Goal: Complete application form

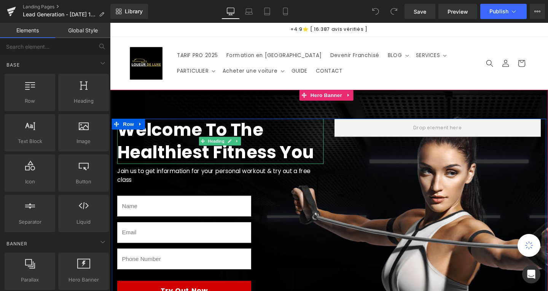
click at [313, 160] on h1 "Welcome To The Healthiest Fitness You" at bounding box center [226, 148] width 217 height 48
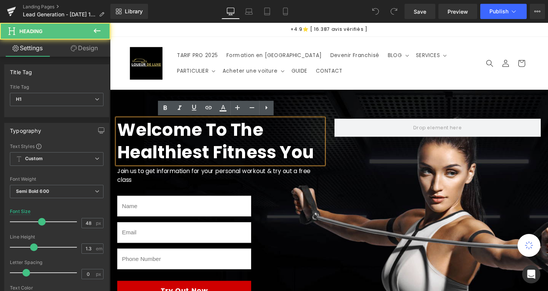
click at [313, 160] on h1 "Welcome To The Healthiest Fitness You" at bounding box center [226, 148] width 217 height 48
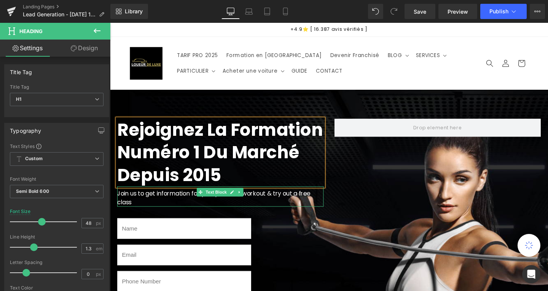
click at [269, 202] on p "Join us to get information for your personal workout & try out a free class" at bounding box center [226, 207] width 217 height 18
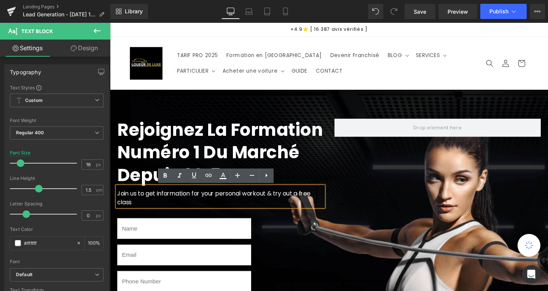
click at [323, 201] on p "Join us to get information for your personal workout & try out a free class" at bounding box center [226, 207] width 217 height 18
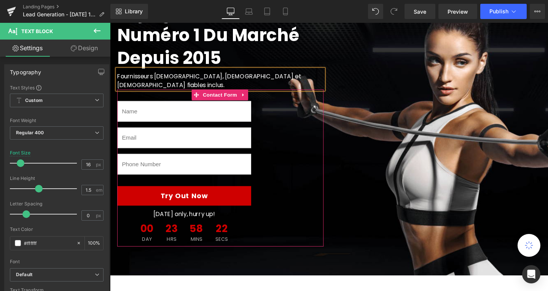
scroll to position [128, 0]
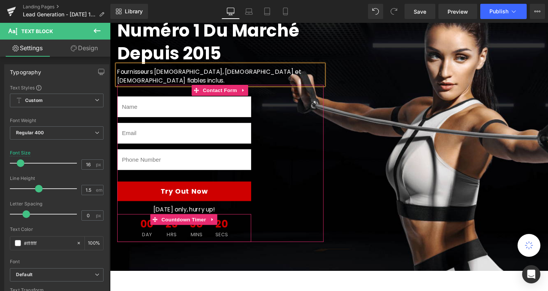
click at [210, 231] on div "00 Day 23 Hrs 58 Mins 20 Secs" at bounding box center [188, 238] width 103 height 29
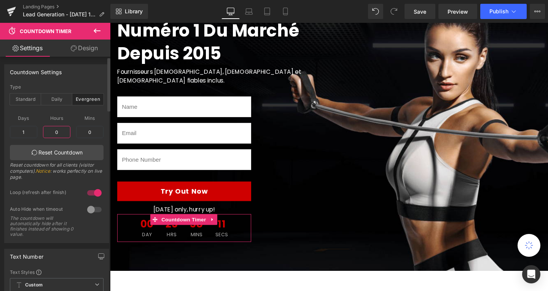
click at [61, 131] on input "0" at bounding box center [56, 132] width 27 height 12
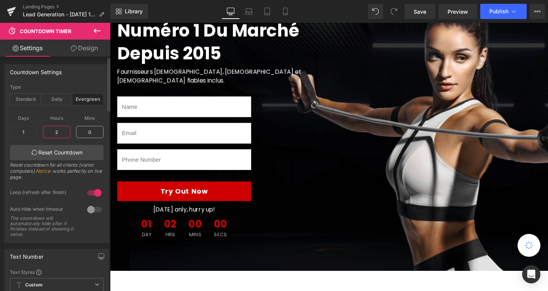
type input "2"
click at [94, 132] on input "0" at bounding box center [89, 132] width 27 height 12
type input "50"
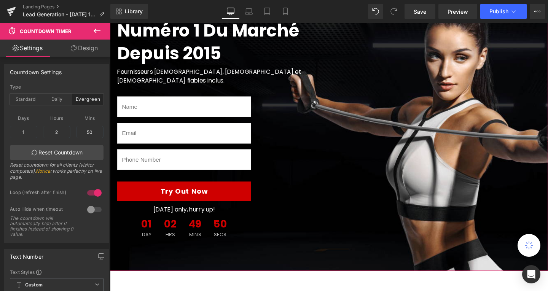
click at [363, 257] on div at bounding box center [340, 124] width 461 height 319
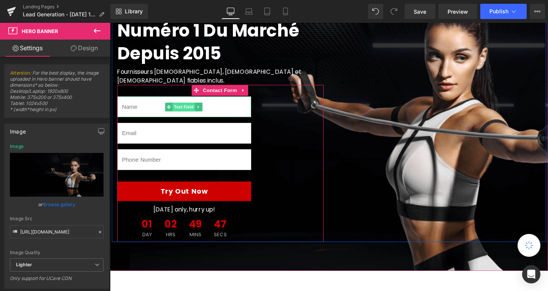
click at [188, 107] on span "Text Field" at bounding box center [188, 111] width 24 height 9
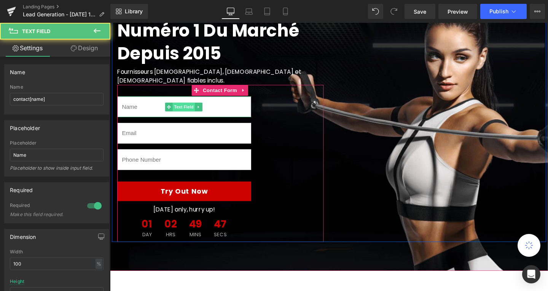
click at [188, 107] on span "Text Field" at bounding box center [188, 111] width 24 height 9
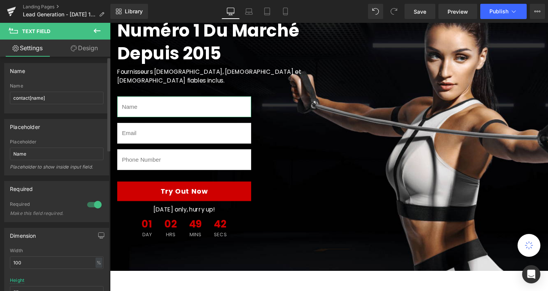
scroll to position [0, 0]
drag, startPoint x: 85, startPoint y: 153, endPoint x: 70, endPoint y: 155, distance: 14.9
click at [70, 155] on input "Name" at bounding box center [57, 155] width 94 height 13
type input "N"
type input "p"
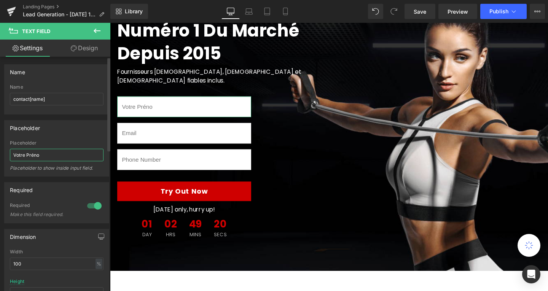
type input "Votre Prénom"
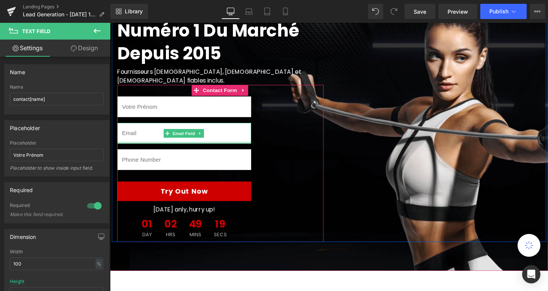
click at [165, 136] on input "email" at bounding box center [188, 139] width 141 height 22
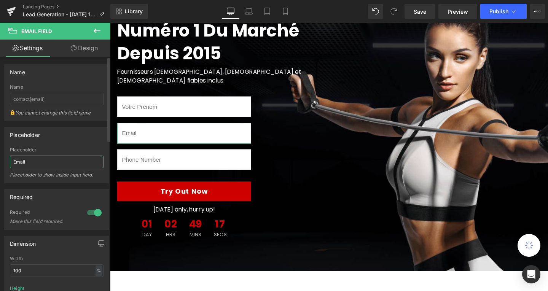
click at [71, 165] on input "Email" at bounding box center [57, 162] width 94 height 13
type input "E"
type input "Votre email"
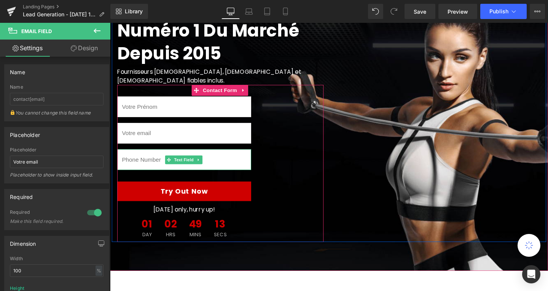
click at [151, 158] on input "text" at bounding box center [188, 167] width 141 height 22
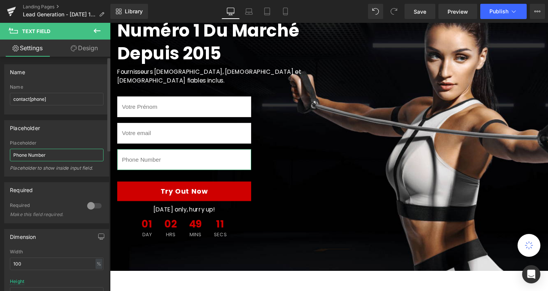
click at [68, 151] on input "Phone Number" at bounding box center [57, 155] width 94 height 13
type input "Votre téléphone"
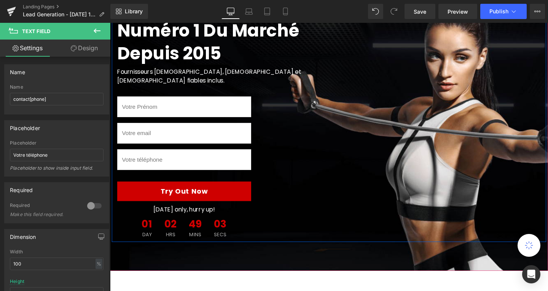
click at [391, 222] on div "Rejoignez la Formation numéro 1 du marché depuis 2015 Heading Fournisseurs [DEM…" at bounding box center [340, 125] width 457 height 258
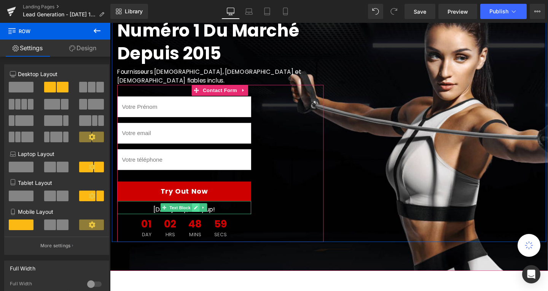
click at [197, 213] on link at bounding box center [200, 217] width 8 height 9
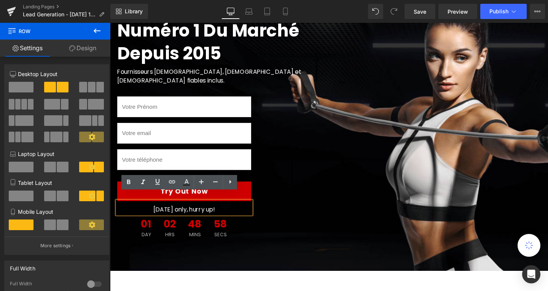
click at [225, 215] on p "[DATE] only, hurry up!" at bounding box center [188, 219] width 141 height 9
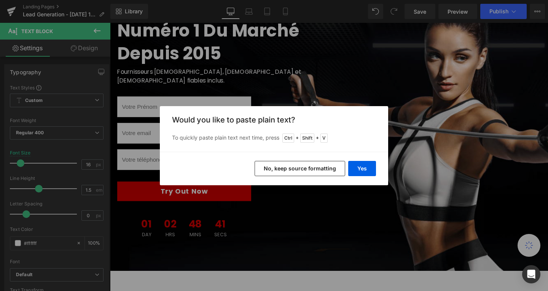
click at [327, 169] on button "No, keep source formatting" at bounding box center [300, 168] width 91 height 15
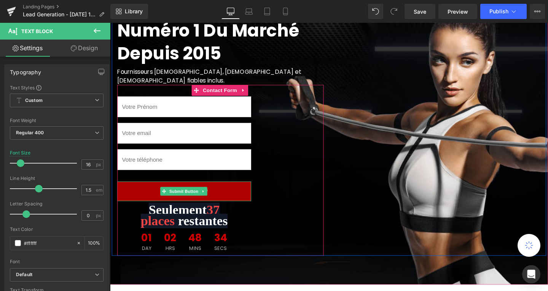
click at [240, 190] on button "Try Out Now" at bounding box center [188, 200] width 141 height 21
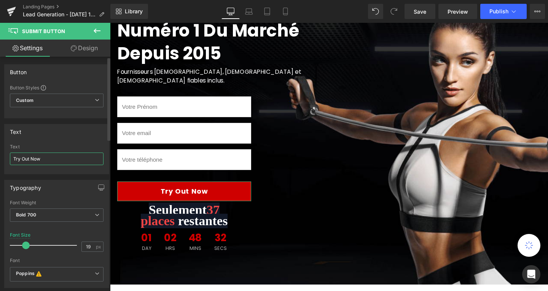
click at [70, 161] on input "Try Out Now" at bounding box center [57, 159] width 94 height 13
type input "M"
type input "Recevoir un appel"
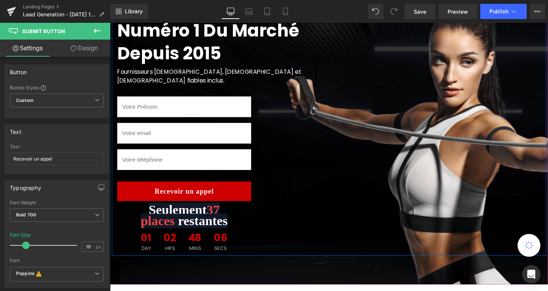
click at [341, 244] on div "Rejoignez la Formation numéro 1 du marché depuis 2015 Heading Fournisseurs [DEM…" at bounding box center [340, 132] width 457 height 272
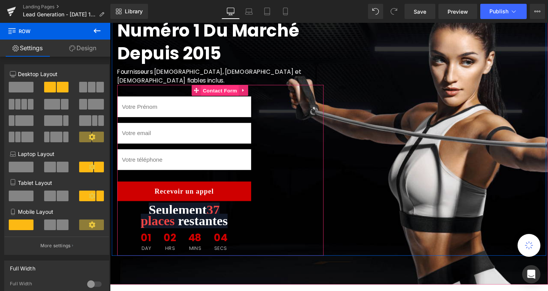
click at [230, 89] on span "Contact Form" at bounding box center [226, 94] width 40 height 11
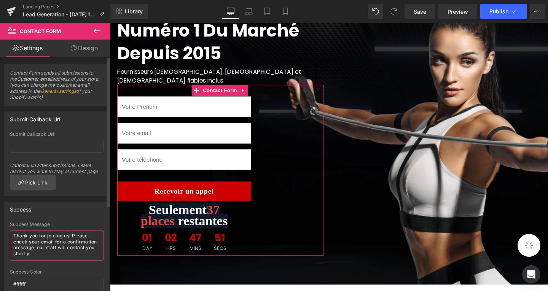
click at [85, 257] on textarea "Thank you for joining us! Please check your email for a confirmation message, o…" at bounding box center [57, 245] width 94 height 30
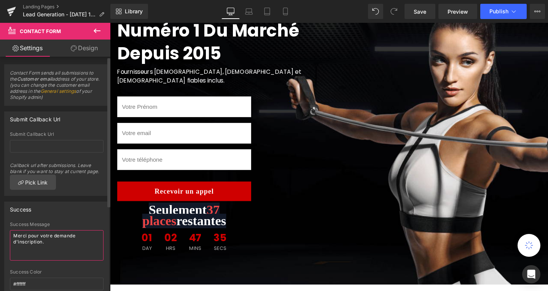
type textarea "Merci pour votre demande d'inscription."
click at [110, 23] on div "80px" at bounding box center [110, 23] width 0 height 0
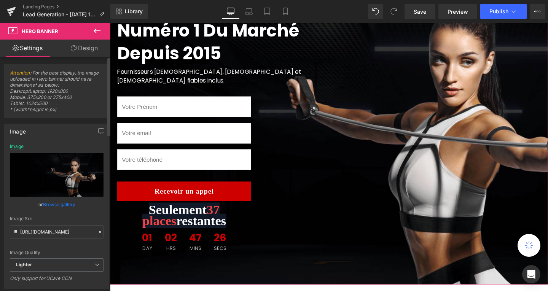
click at [68, 204] on link "Browse gallery" at bounding box center [59, 204] width 32 height 13
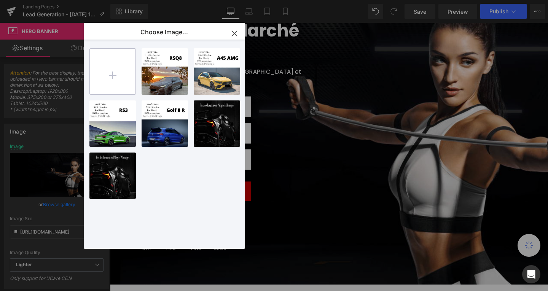
click at [121, 77] on input "file" at bounding box center [113, 72] width 46 height 46
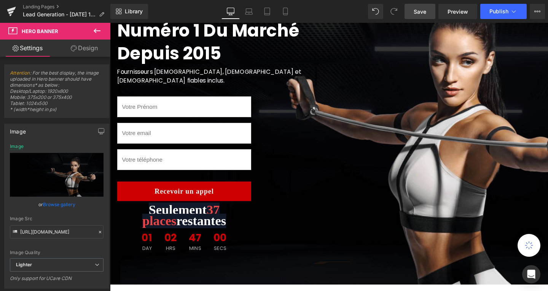
click at [426, 15] on span "Save" at bounding box center [420, 12] width 13 height 8
